Goal: Task Accomplishment & Management: Use online tool/utility

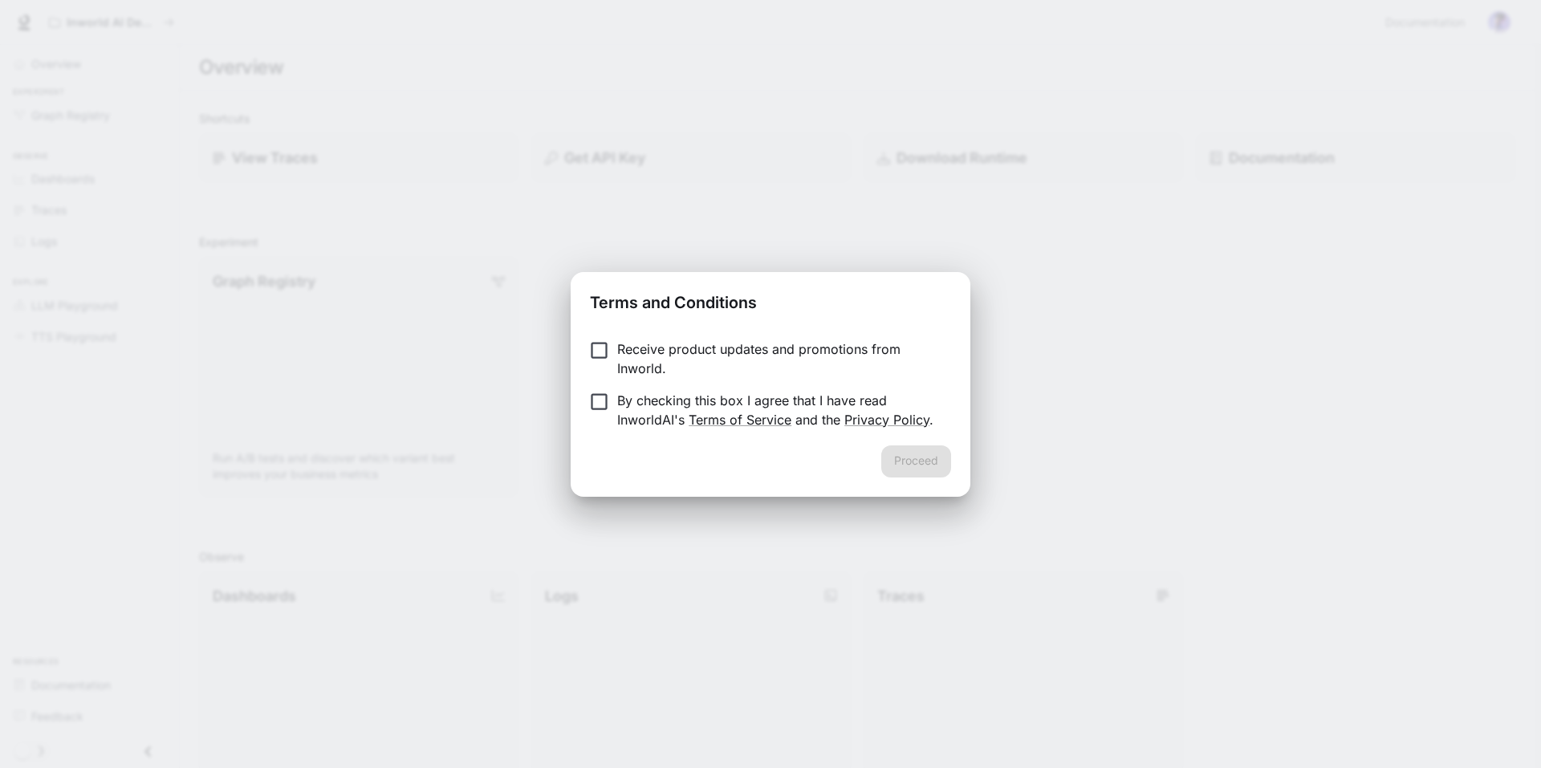
click at [624, 359] on p "Receive product updates and promotions from Inworld." at bounding box center [777, 358] width 321 height 39
drag, startPoint x: 619, startPoint y: 429, endPoint x: 625, endPoint y: 417, distance: 13.6
click at [618, 430] on div "Receive product updates and promotions from Inworld. By checking this box I agr…" at bounding box center [771, 386] width 400 height 119
click at [628, 414] on p "By checking this box I agree that I have read InworldAI's Terms of Service and …" at bounding box center [777, 410] width 321 height 39
click at [884, 448] on div "Proceed" at bounding box center [771, 470] width 400 height 51
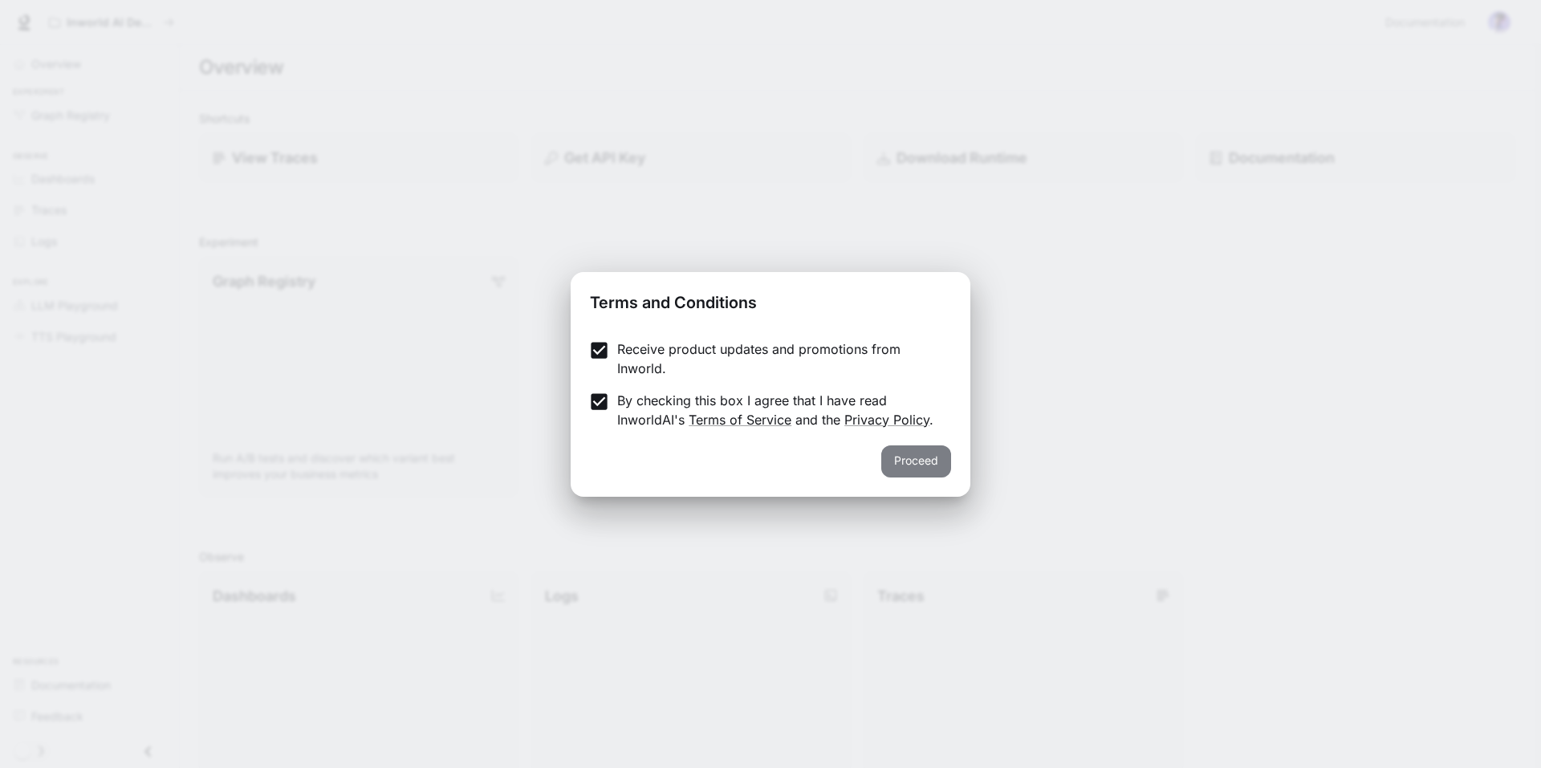
click at [904, 462] on button "Proceed" at bounding box center [916, 461] width 70 height 32
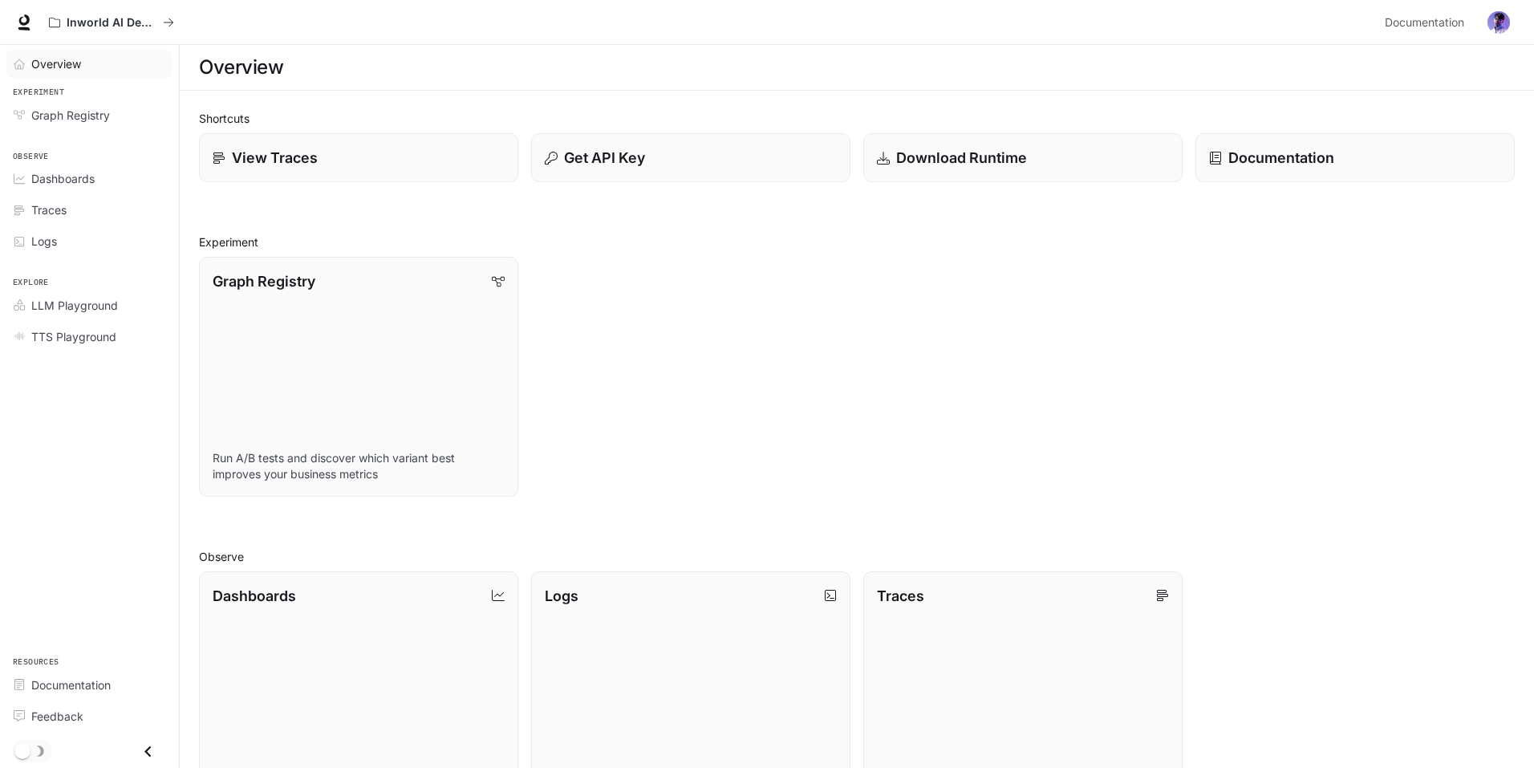
click at [92, 71] on div "Overview" at bounding box center [98, 63] width 134 height 17
click at [645, 172] on button "Get API Key" at bounding box center [691, 158] width 323 height 50
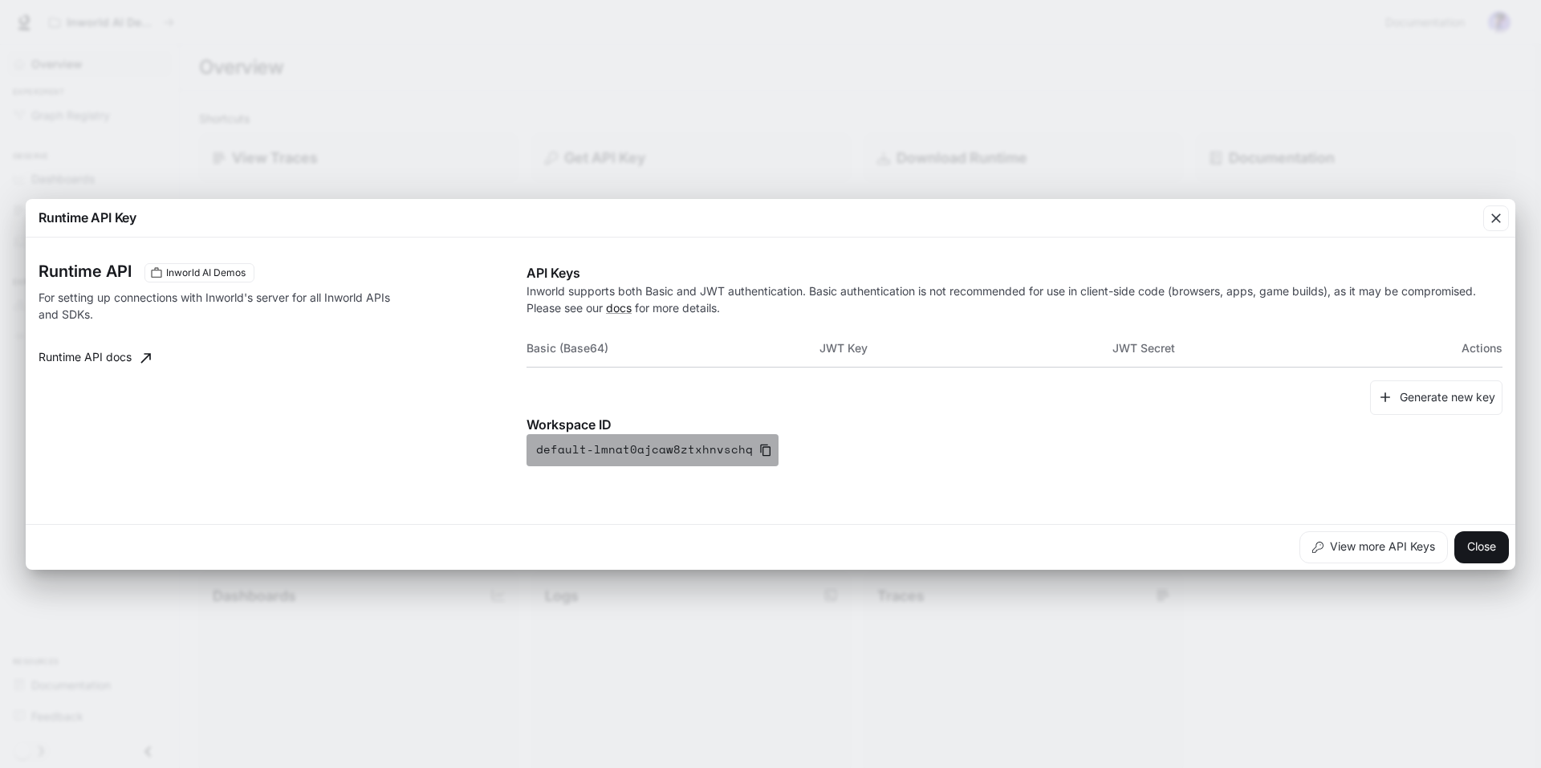
click at [759, 453] on icon "button" at bounding box center [765, 450] width 13 height 13
click at [876, 343] on th "JWT Key" at bounding box center [965, 348] width 293 height 39
click at [1426, 402] on button "Generate new key" at bounding box center [1436, 397] width 132 height 35
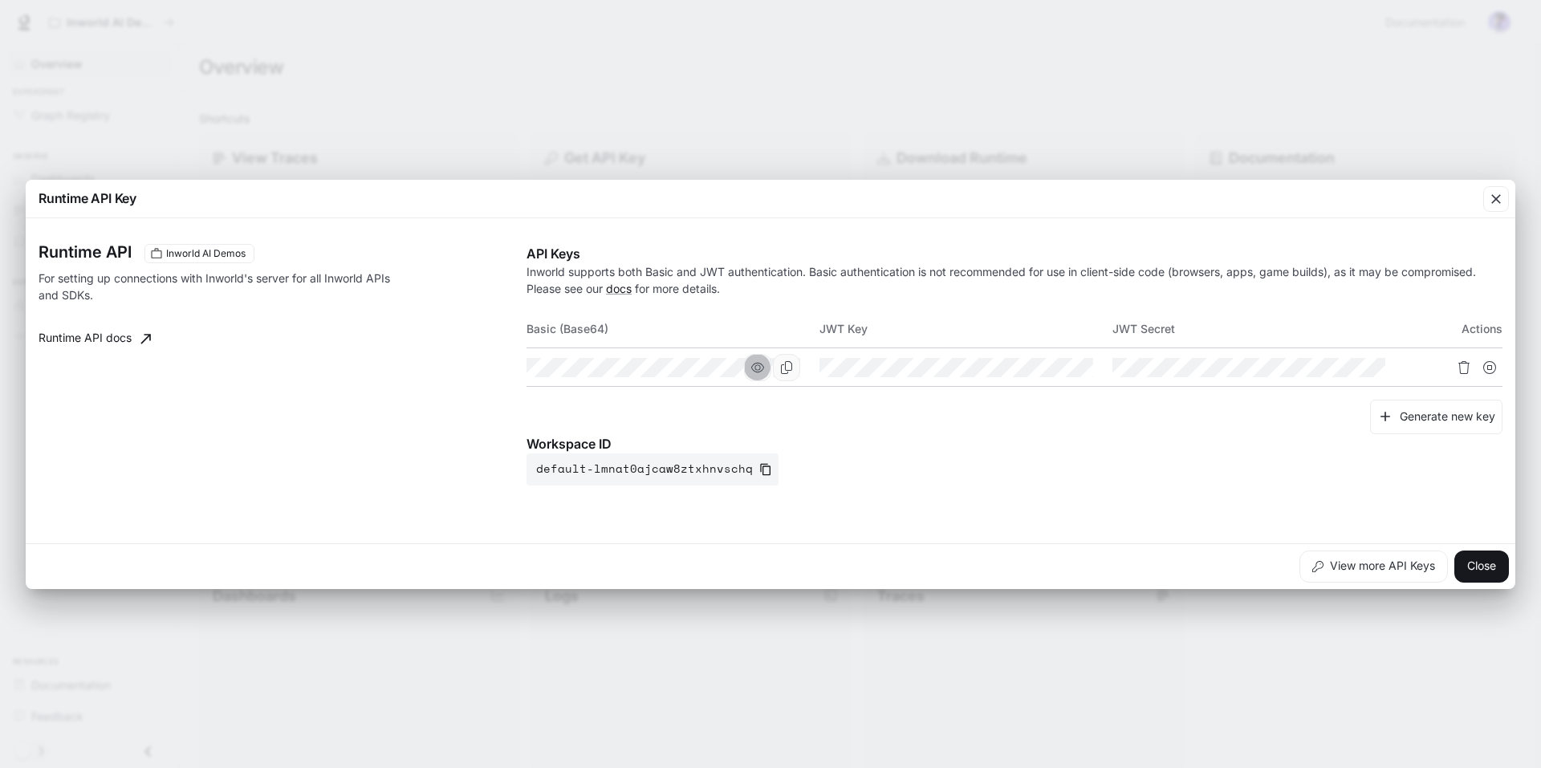
drag, startPoint x: 759, startPoint y: 372, endPoint x: 779, endPoint y: 372, distance: 20.1
click at [759, 372] on icon "button" at bounding box center [757, 367] width 13 height 13
click at [783, 368] on icon "Copy Basic (Base64)" at bounding box center [786, 367] width 13 height 13
